Goal: Task Accomplishment & Management: Manage account settings

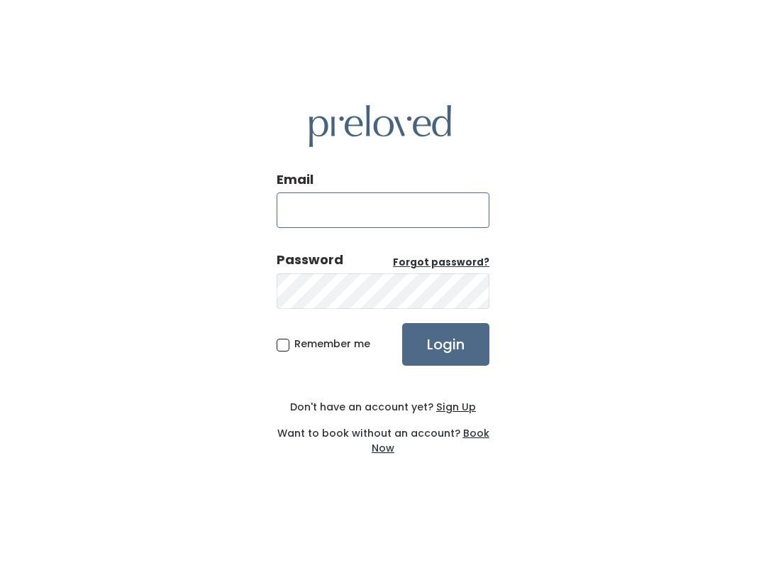
type input "[PERSON_NAME][DOMAIN_NAME][EMAIL_ADDRESS][DOMAIN_NAME]"
click at [446, 343] on input "Login" at bounding box center [445, 344] width 87 height 43
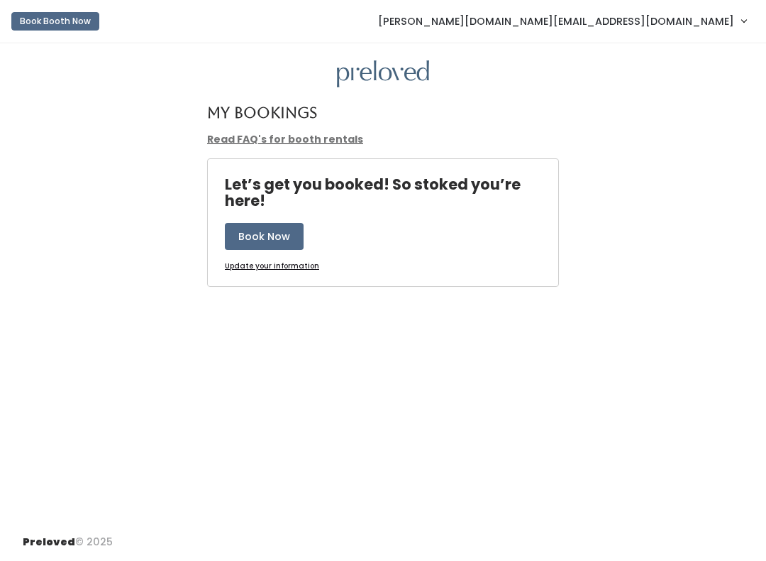
click at [703, 29] on span "[PERSON_NAME][DOMAIN_NAME][EMAIL_ADDRESS][DOMAIN_NAME]" at bounding box center [556, 21] width 356 height 16
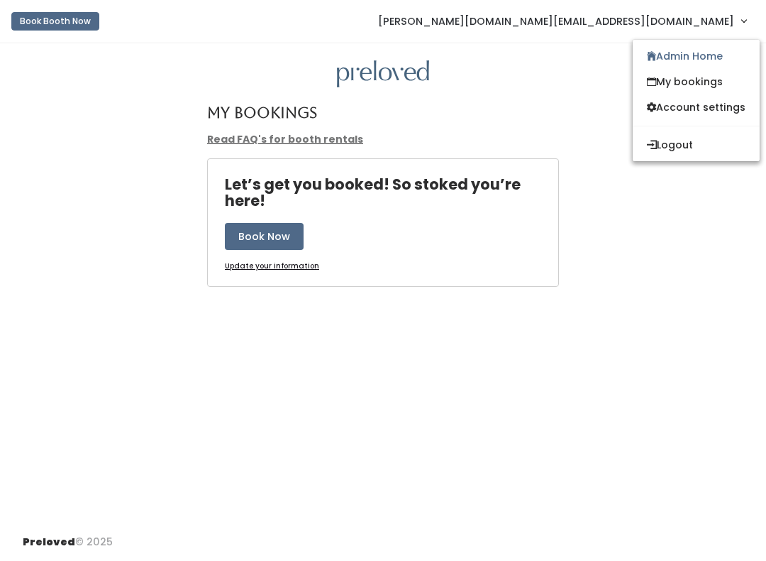
click at [715, 57] on link "Admin Home" at bounding box center [696, 56] width 127 height 26
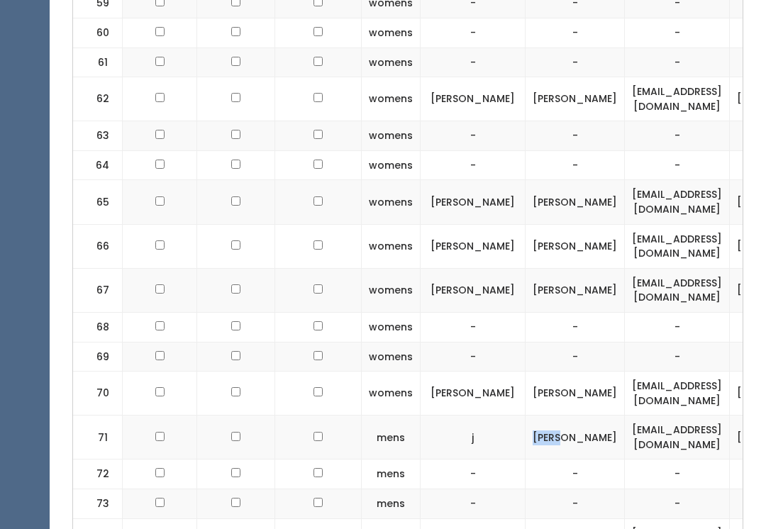
click at [572, 416] on td "Glenn" at bounding box center [575, 438] width 99 height 44
click at [488, 460] on td "-" at bounding box center [473, 475] width 105 height 30
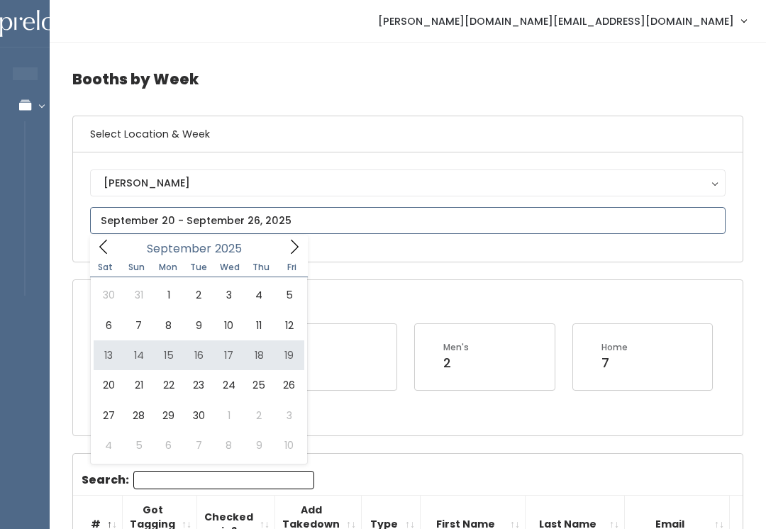
type input "September 13 to September 19"
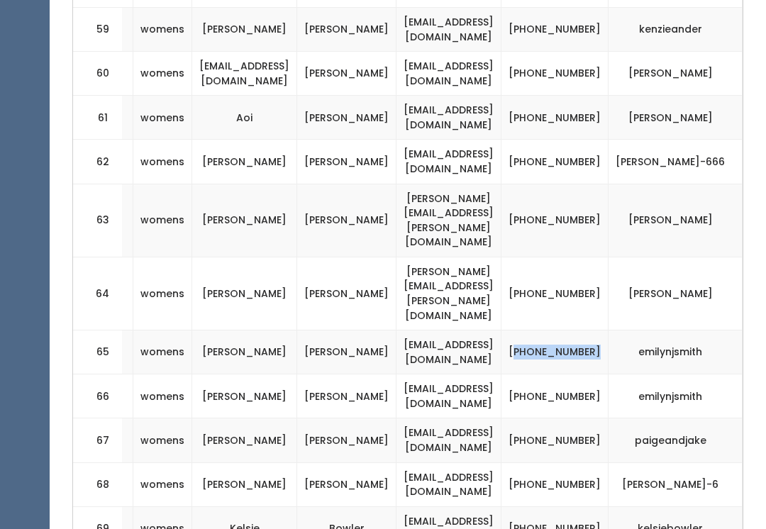
scroll to position [2986, 0]
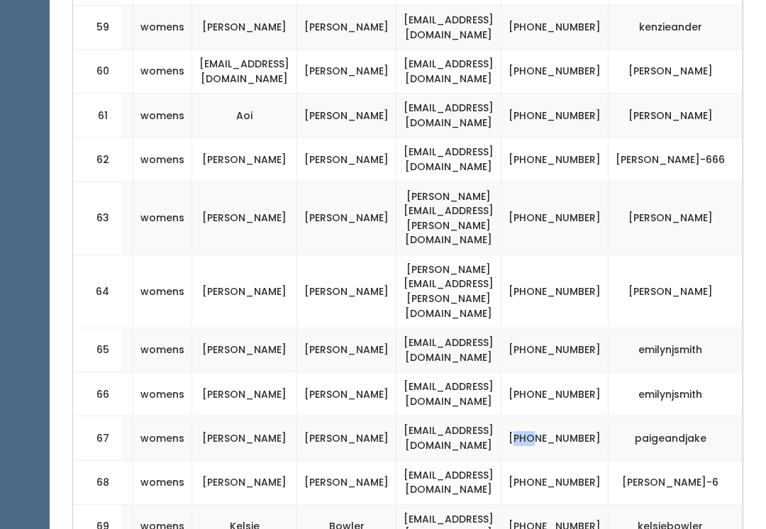
click at [589, 461] on td "[PHONE_NUMBER]" at bounding box center [555, 483] width 107 height 44
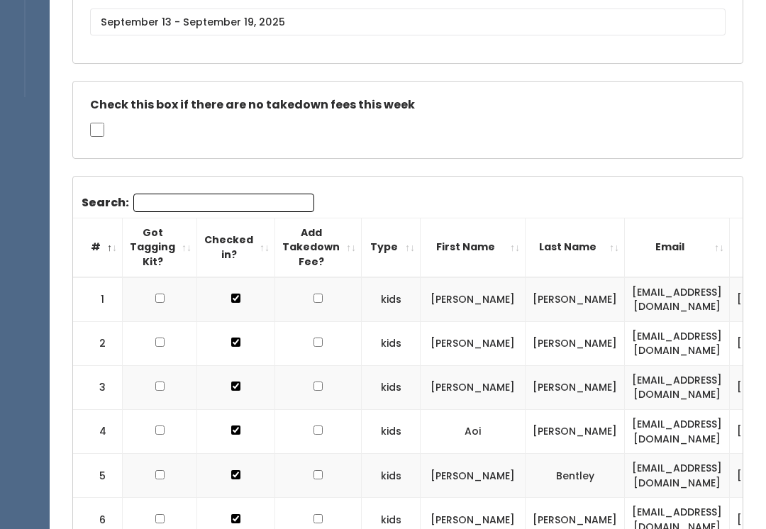
scroll to position [0, 0]
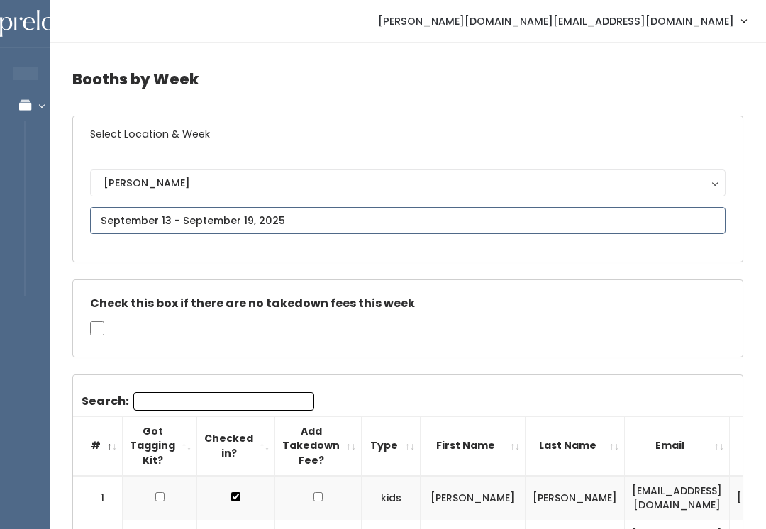
type input "[DATE] to [DATE]"
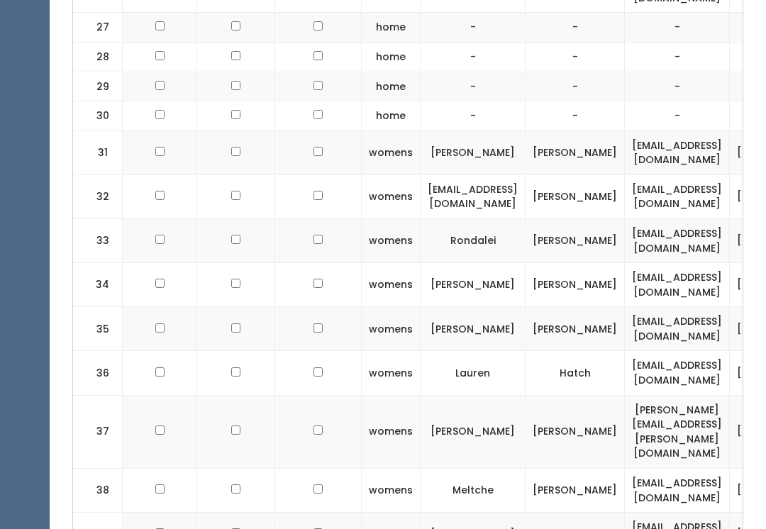
scroll to position [1669, 0]
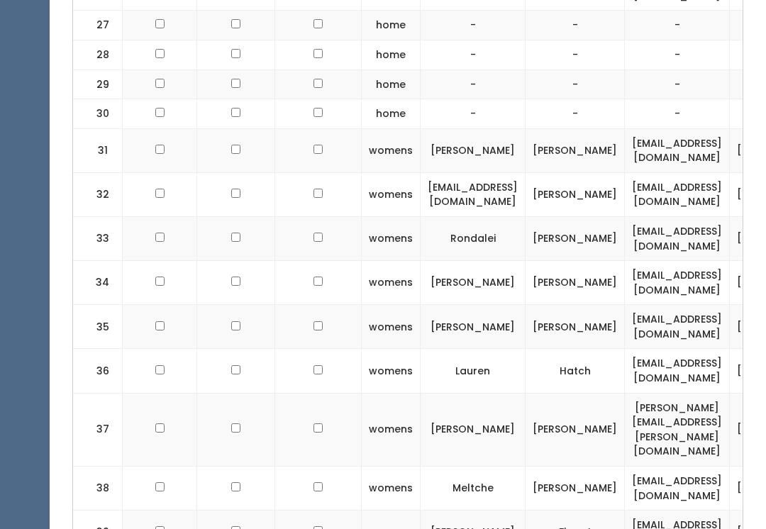
click at [157, 189] on input "checkbox" at bounding box center [159, 193] width 9 height 9
checkbox input "true"
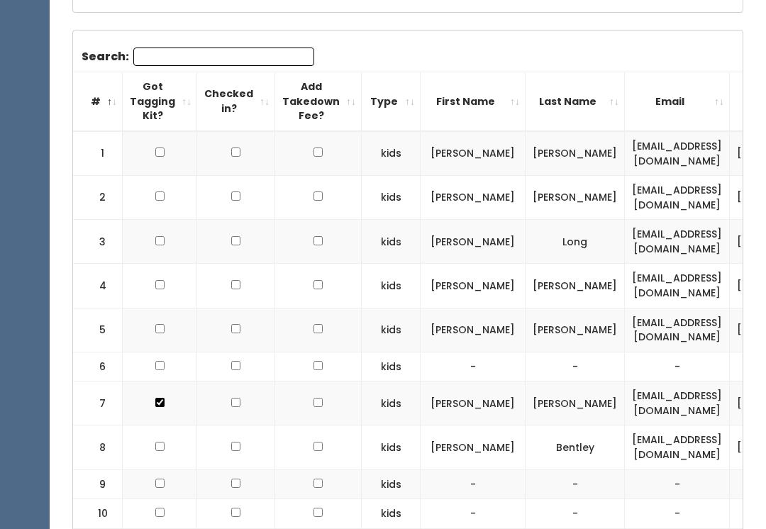
scroll to position [518, 0]
click at [232, 54] on input "Search:" at bounding box center [223, 57] width 181 height 18
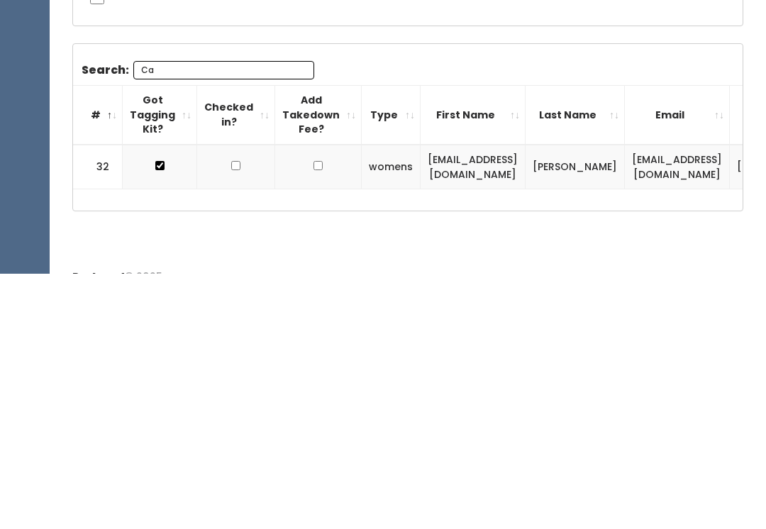
scroll to position [266, 0]
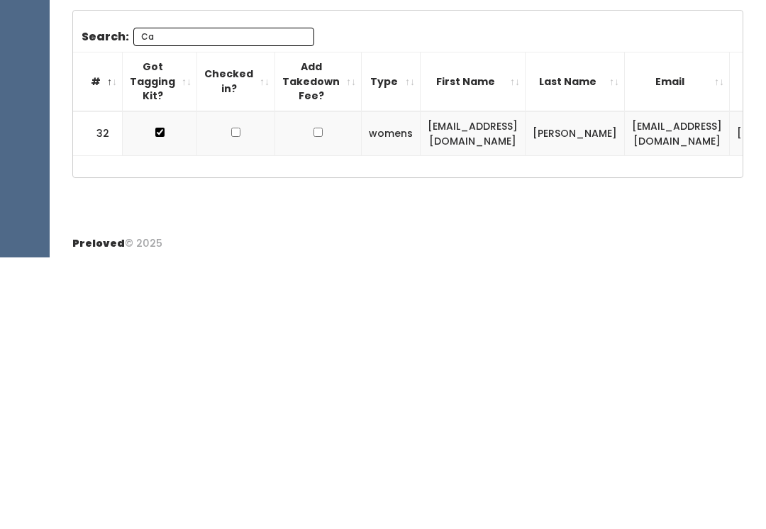
type input "C"
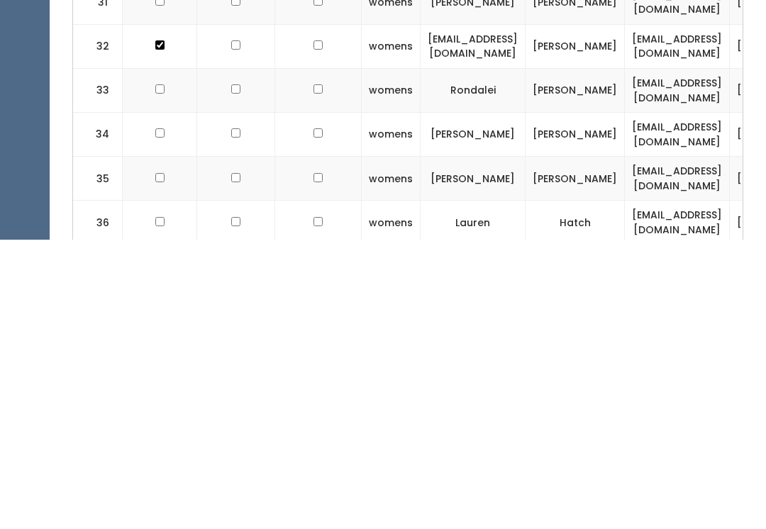
scroll to position [0, 0]
checkbox input "true"
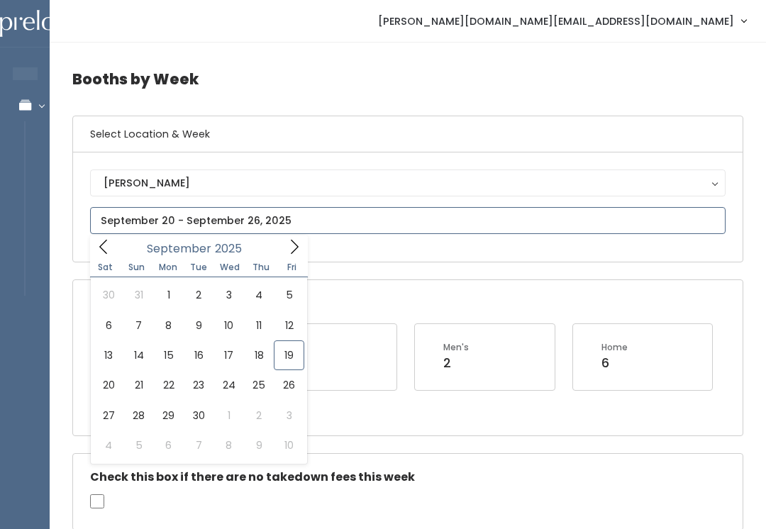
type input "September 13 to September 19"
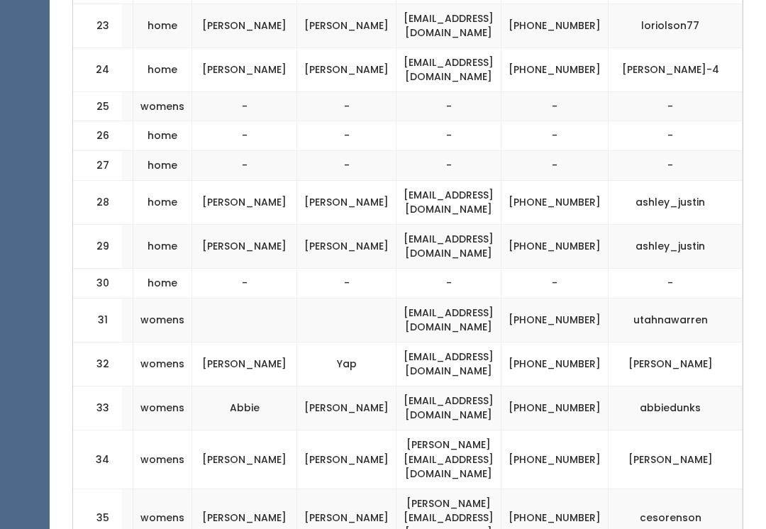
scroll to position [1356, 0]
